Goal: Browse casually

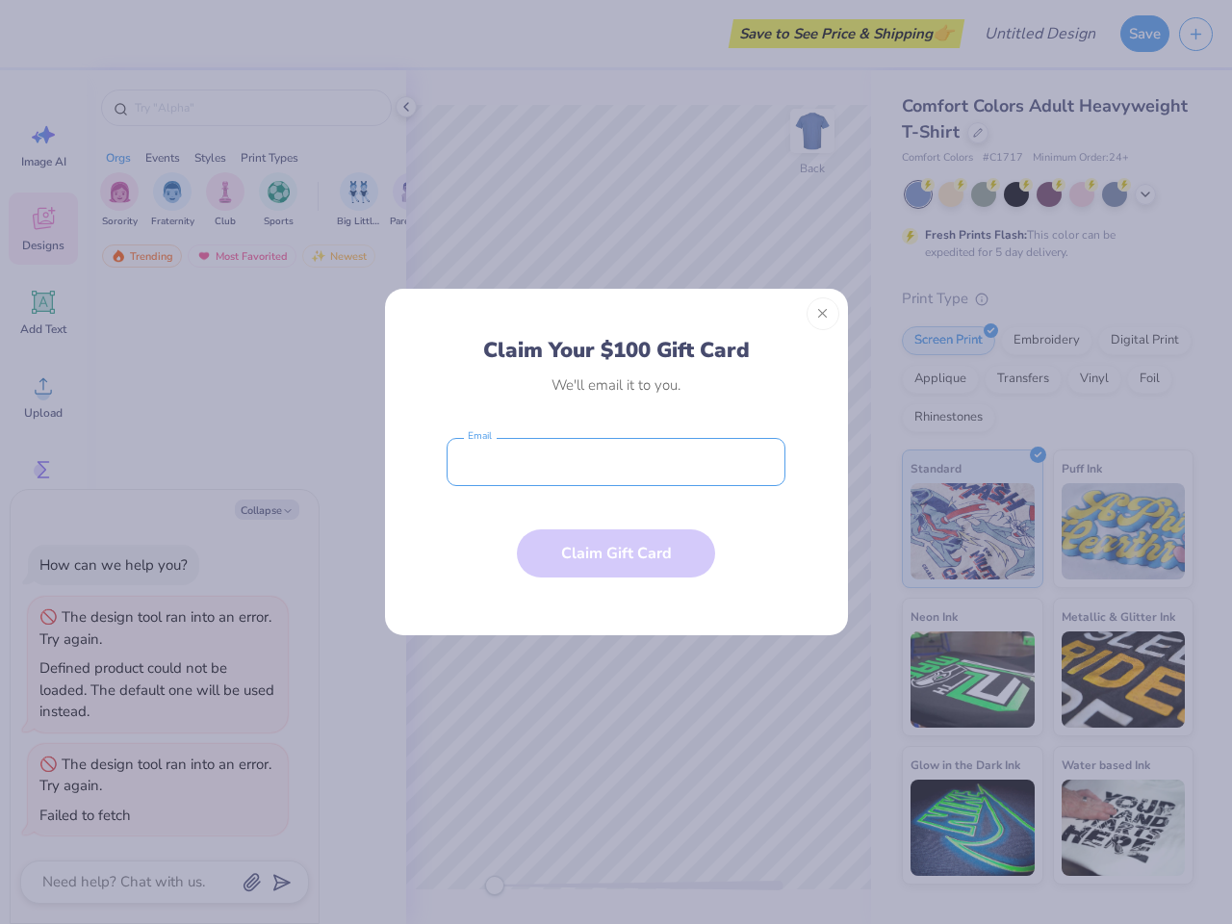
type textarea "x"
click at [616, 462] on input "email" at bounding box center [616, 462] width 339 height 48
click at [823, 314] on button "Close" at bounding box center [823, 313] width 33 height 33
